Goal: Find specific page/section: Find specific page/section

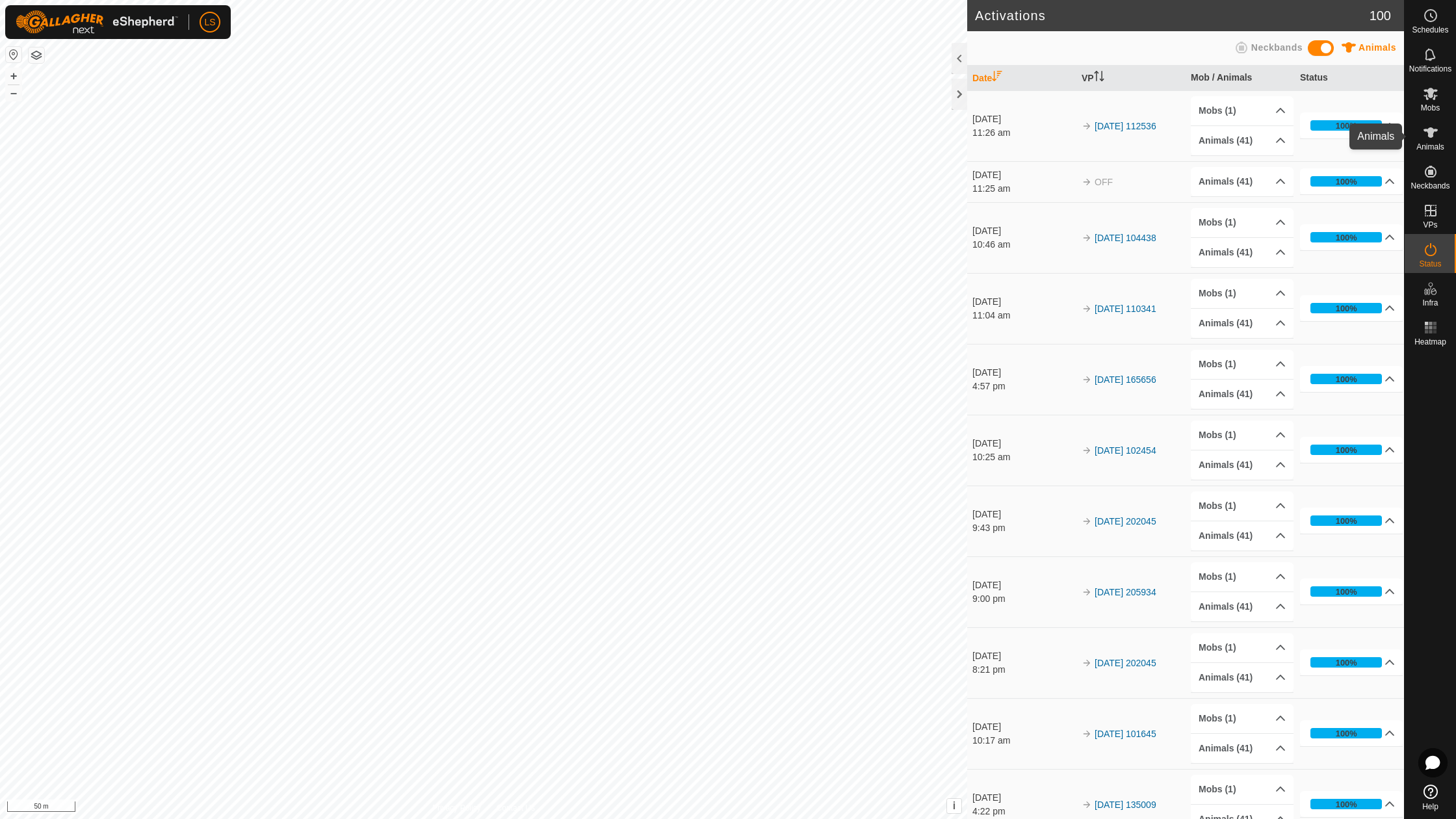
click at [1431, 141] on es-animals-svg-icon at bounding box center [1430, 132] width 23 height 21
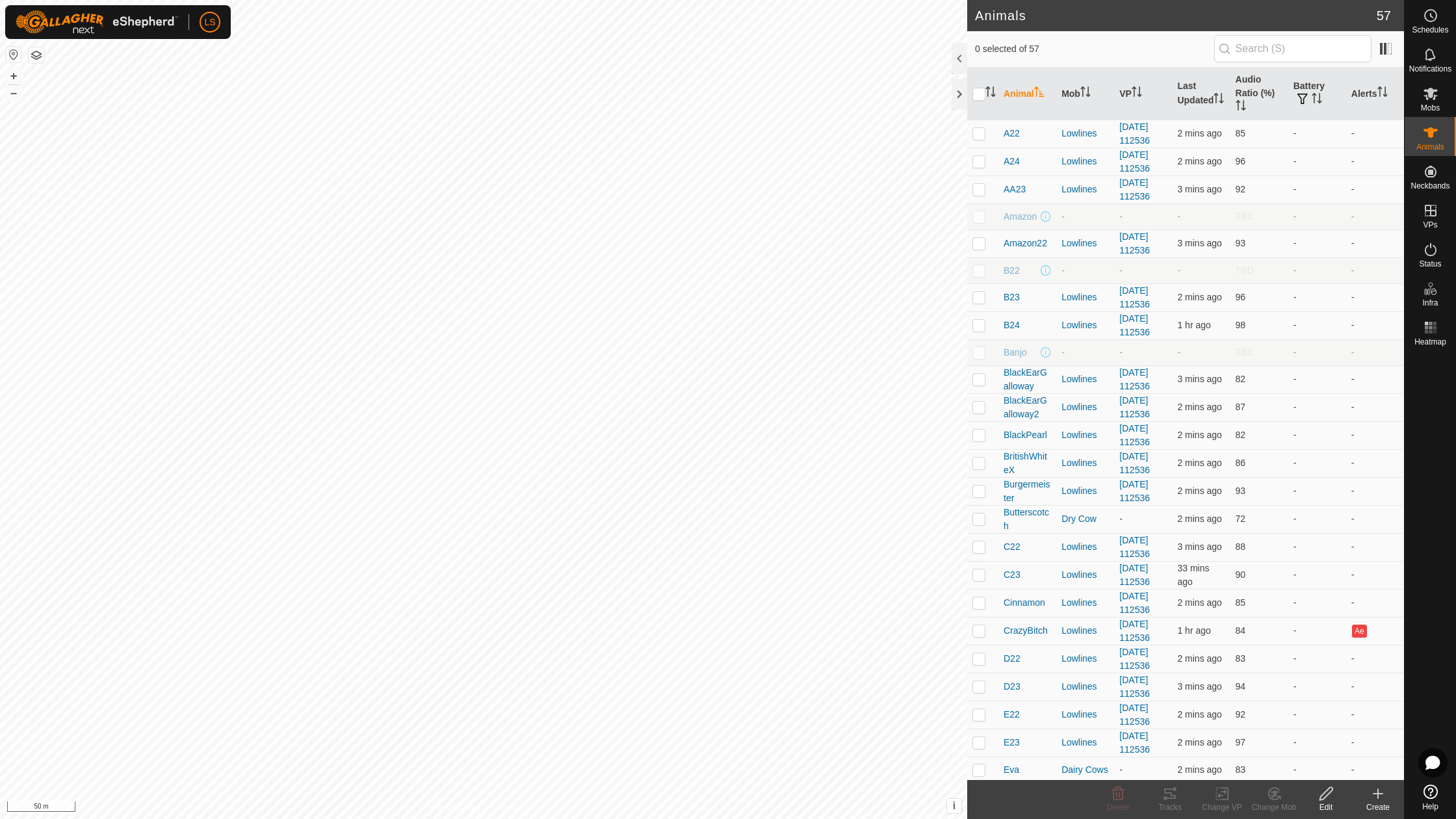
click at [963, 53] on div at bounding box center [959, 58] width 15 height 31
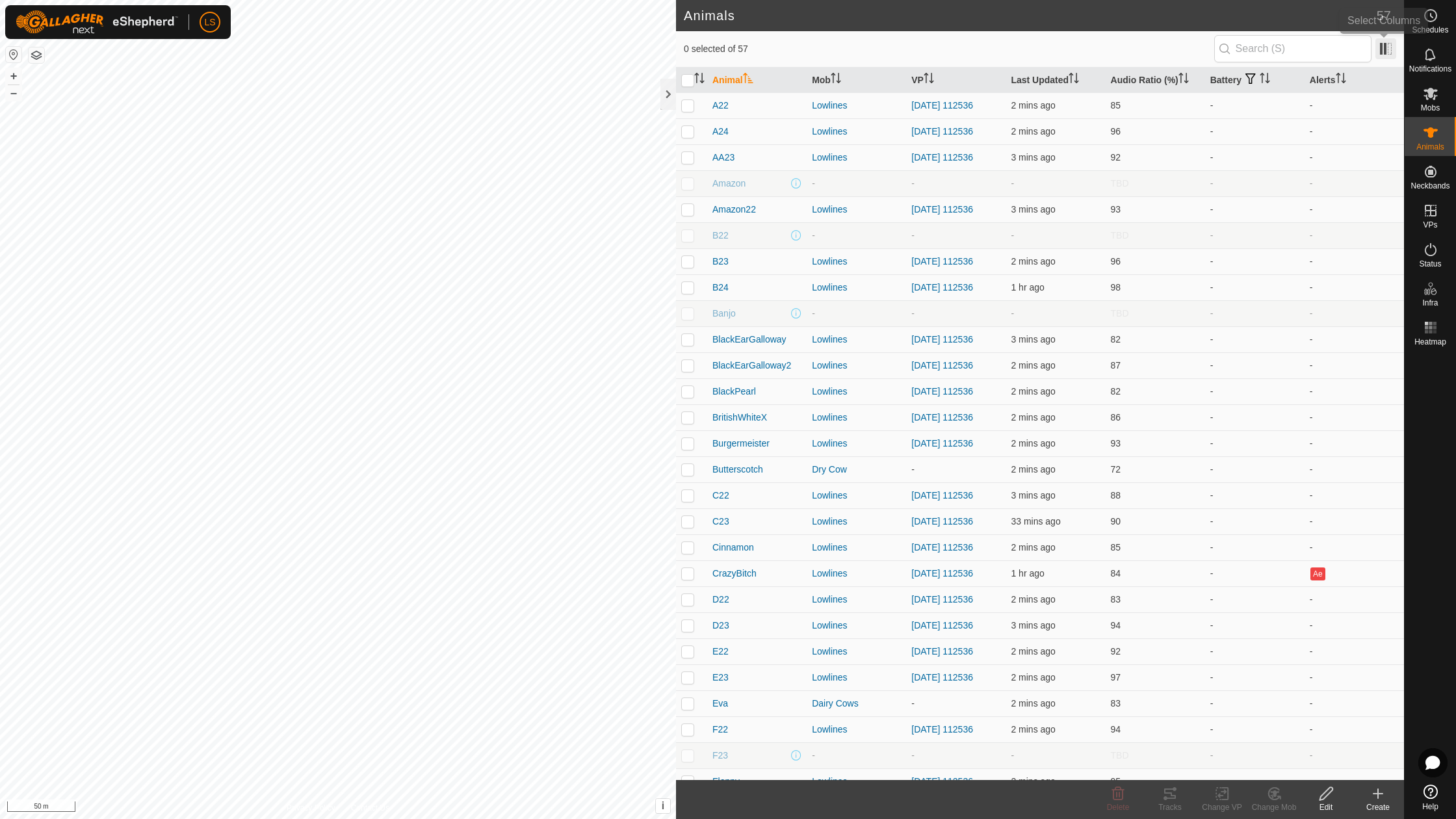
click at [1391, 47] on span at bounding box center [1386, 49] width 21 height 21
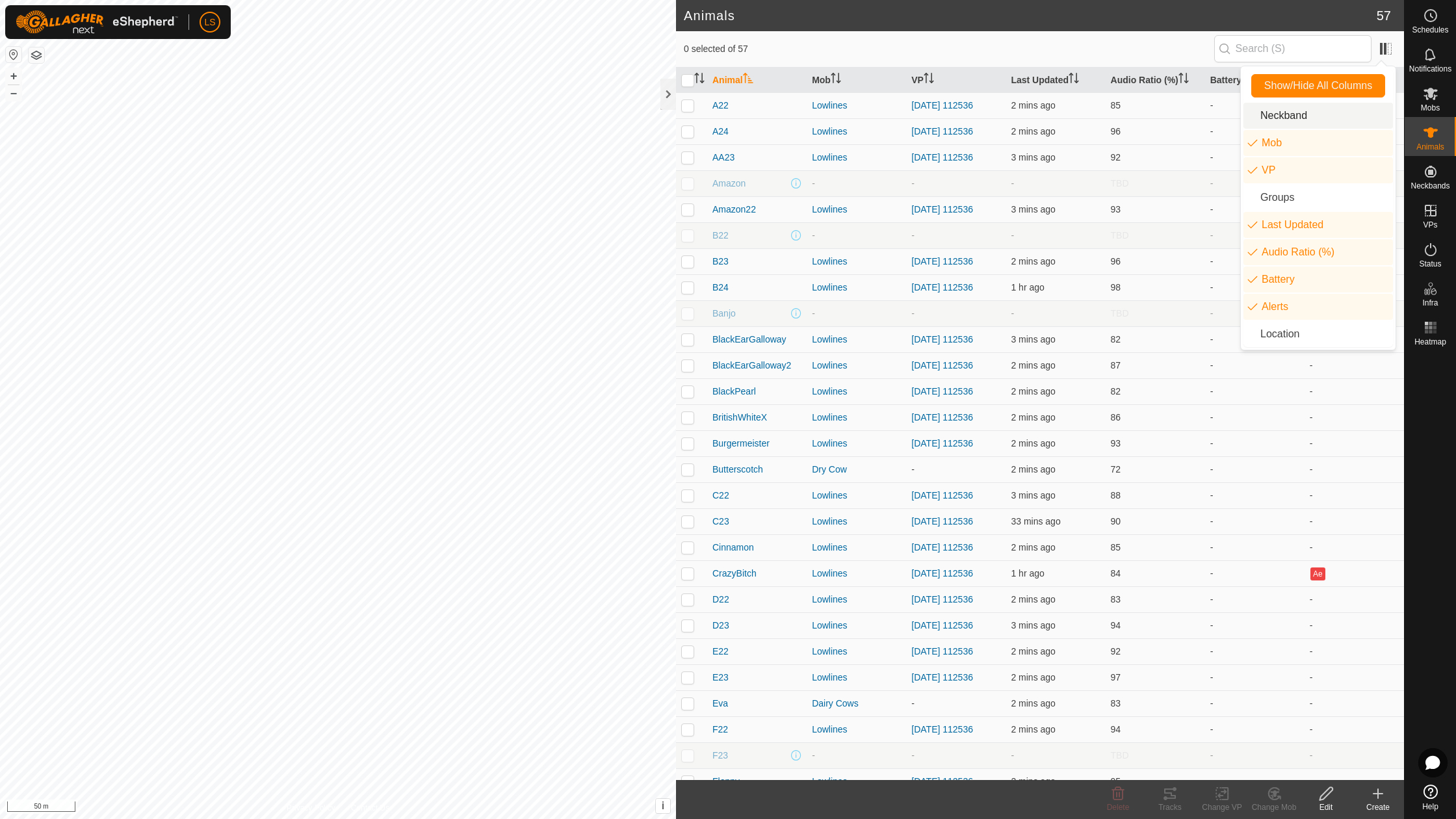
click at [1283, 114] on li "Neckband" at bounding box center [1318, 115] width 150 height 26
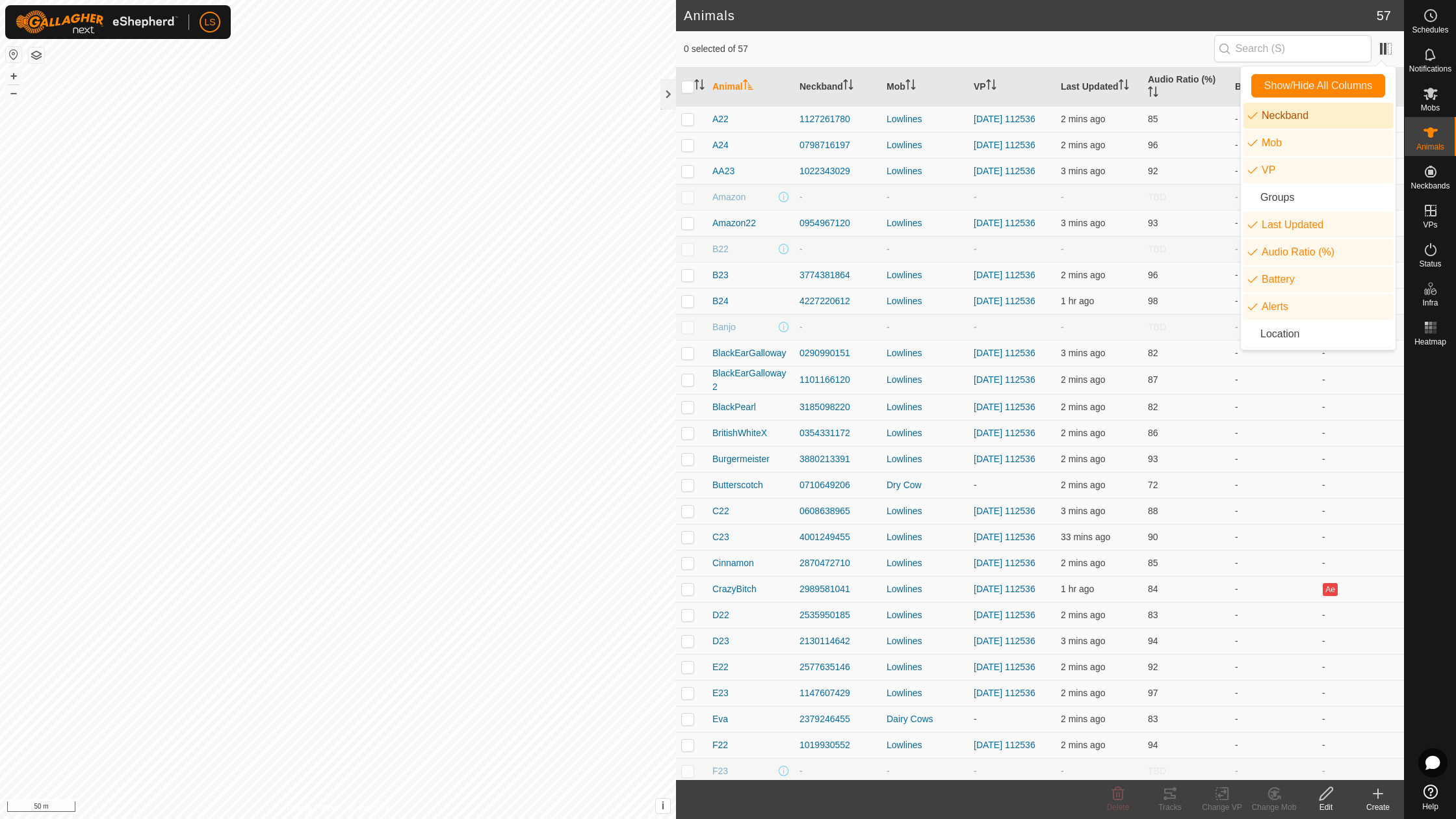
click at [1131, 51] on span "0 selected of 57" at bounding box center [949, 49] width 531 height 14
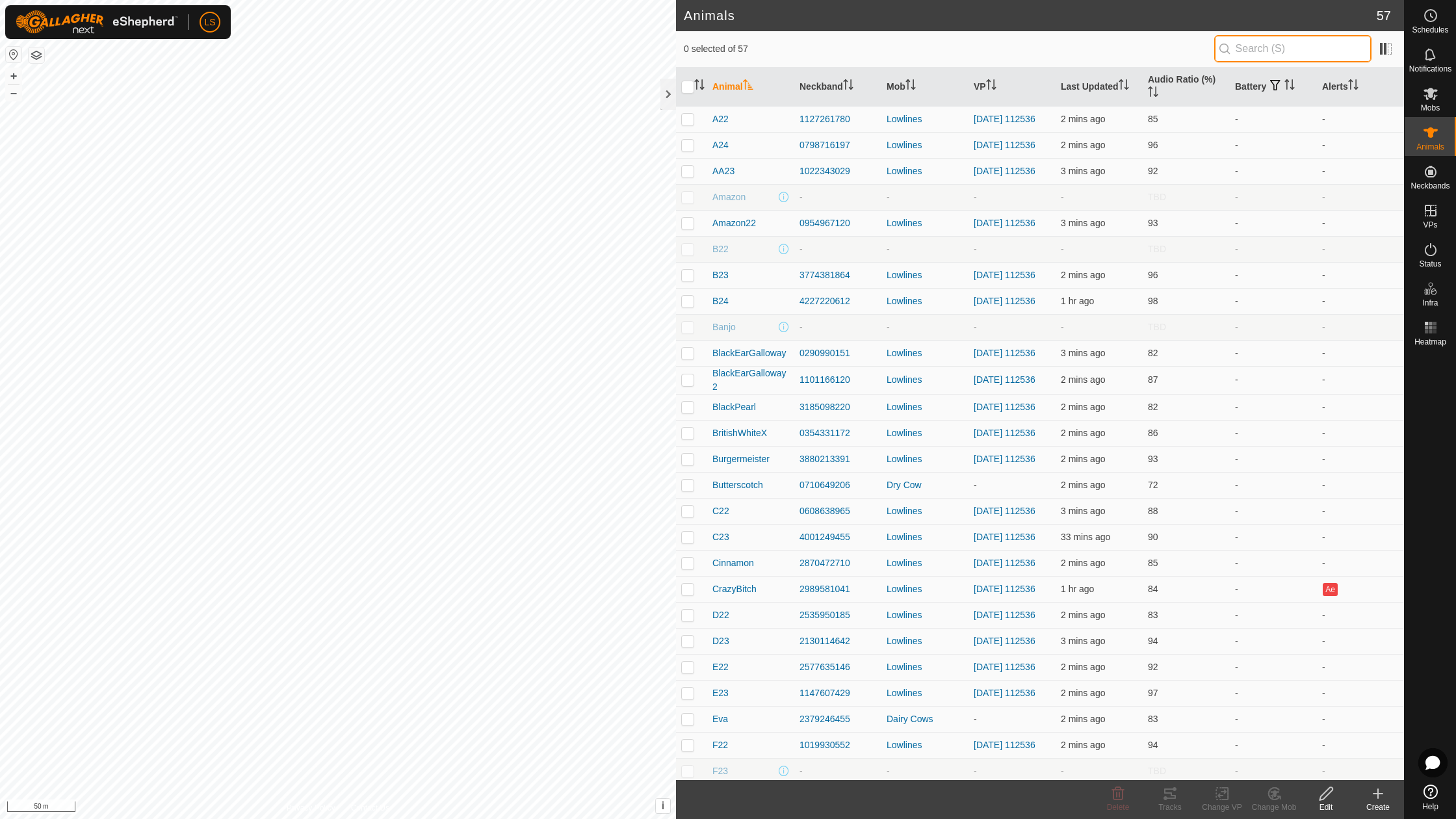
click at [1324, 48] on input "text" at bounding box center [1292, 49] width 158 height 27
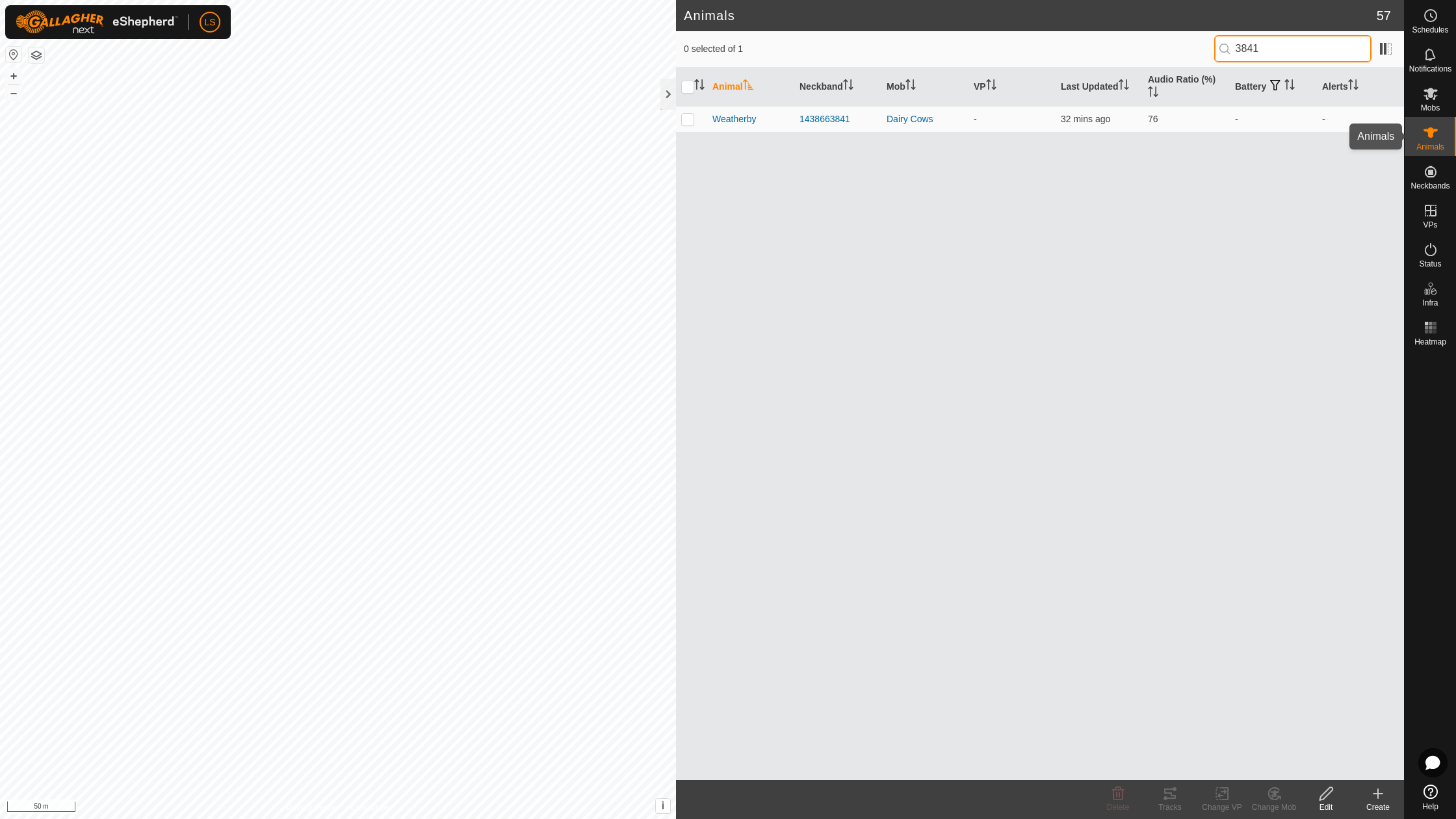
type input "3841"
click at [1436, 143] on span "Animals" at bounding box center [1430, 147] width 28 height 8
